Goal: Register for event/course

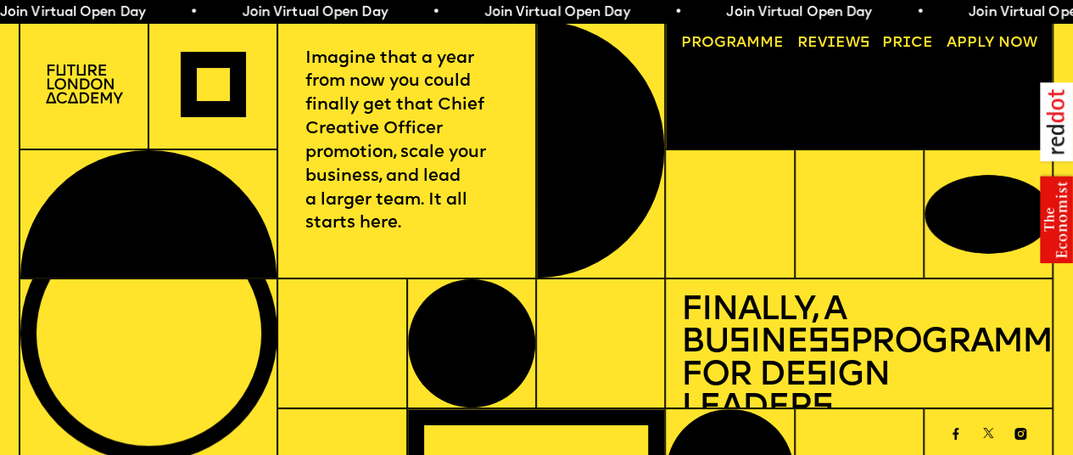
click at [920, 47] on link "Price" at bounding box center [907, 43] width 66 height 30
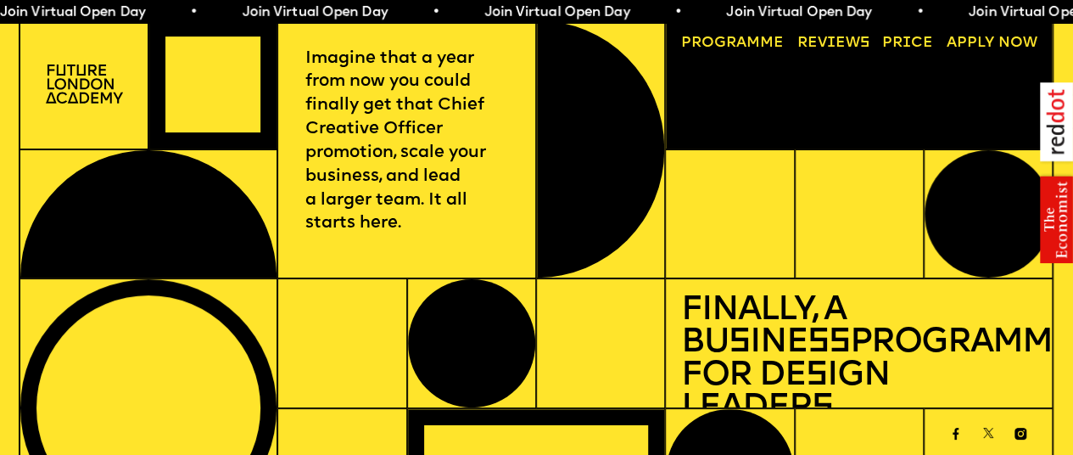
click at [700, 43] on link "Progr a mme" at bounding box center [732, 43] width 118 height 30
click at [239, 13] on span "Join Virtual Open Day • Join Virtual Open Day • Join Virtual Open Day • Join Vi…" at bounding box center [605, 13] width 1210 height 14
click at [75, 72] on img at bounding box center [84, 83] width 77 height 39
drag, startPoint x: 68, startPoint y: 81, endPoint x: 81, endPoint y: 96, distance: 19.8
click at [68, 82] on img at bounding box center [84, 83] width 77 height 39
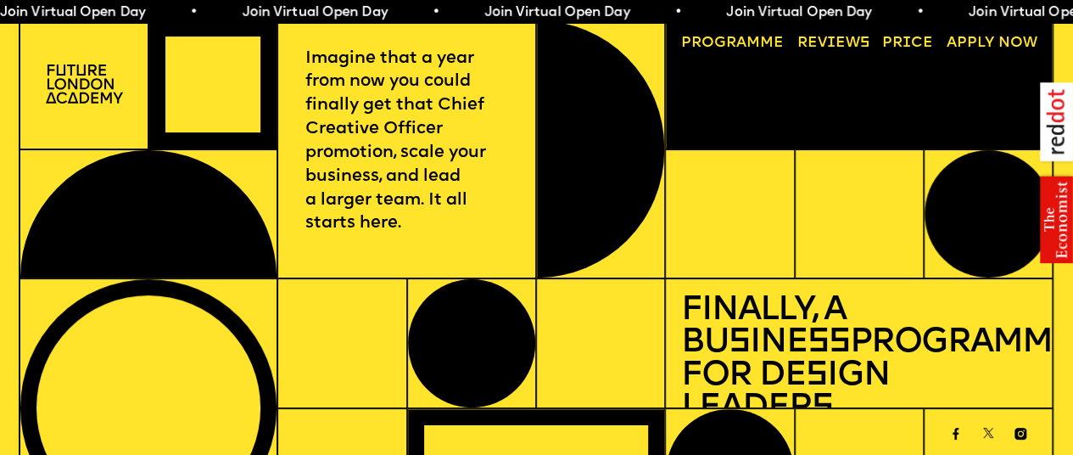
click at [81, 96] on img at bounding box center [84, 83] width 77 height 39
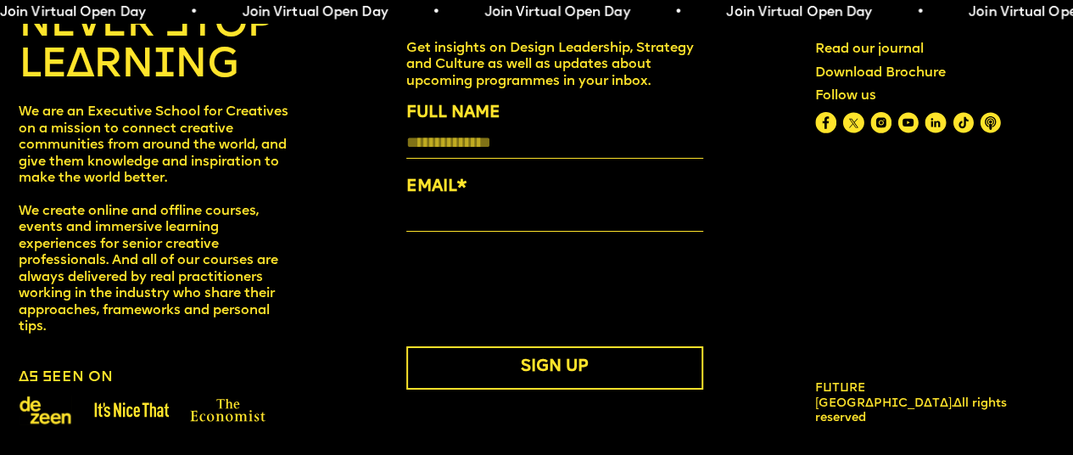
scroll to position [6097, 0]
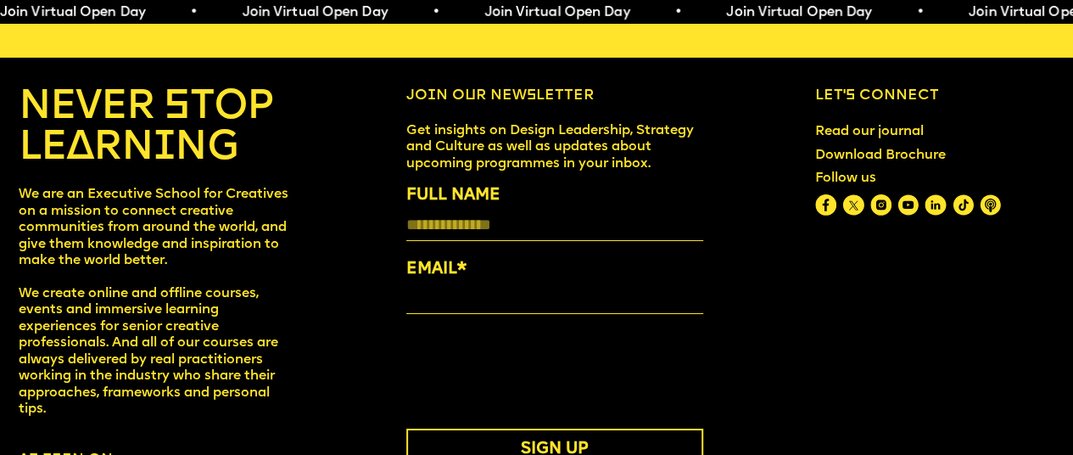
click at [105, 169] on h4 "NEVER STOP LEARNING" at bounding box center [157, 127] width 276 height 81
click at [214, 169] on h4 "NEVER STOP LEARNING" at bounding box center [157, 127] width 276 height 81
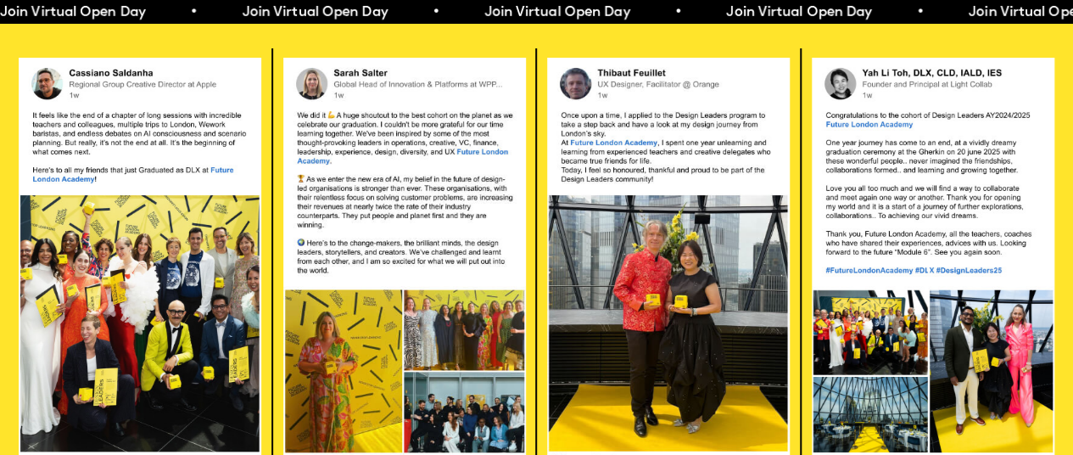
scroll to position [3044, 0]
